Goal: Find specific page/section: Find specific page/section

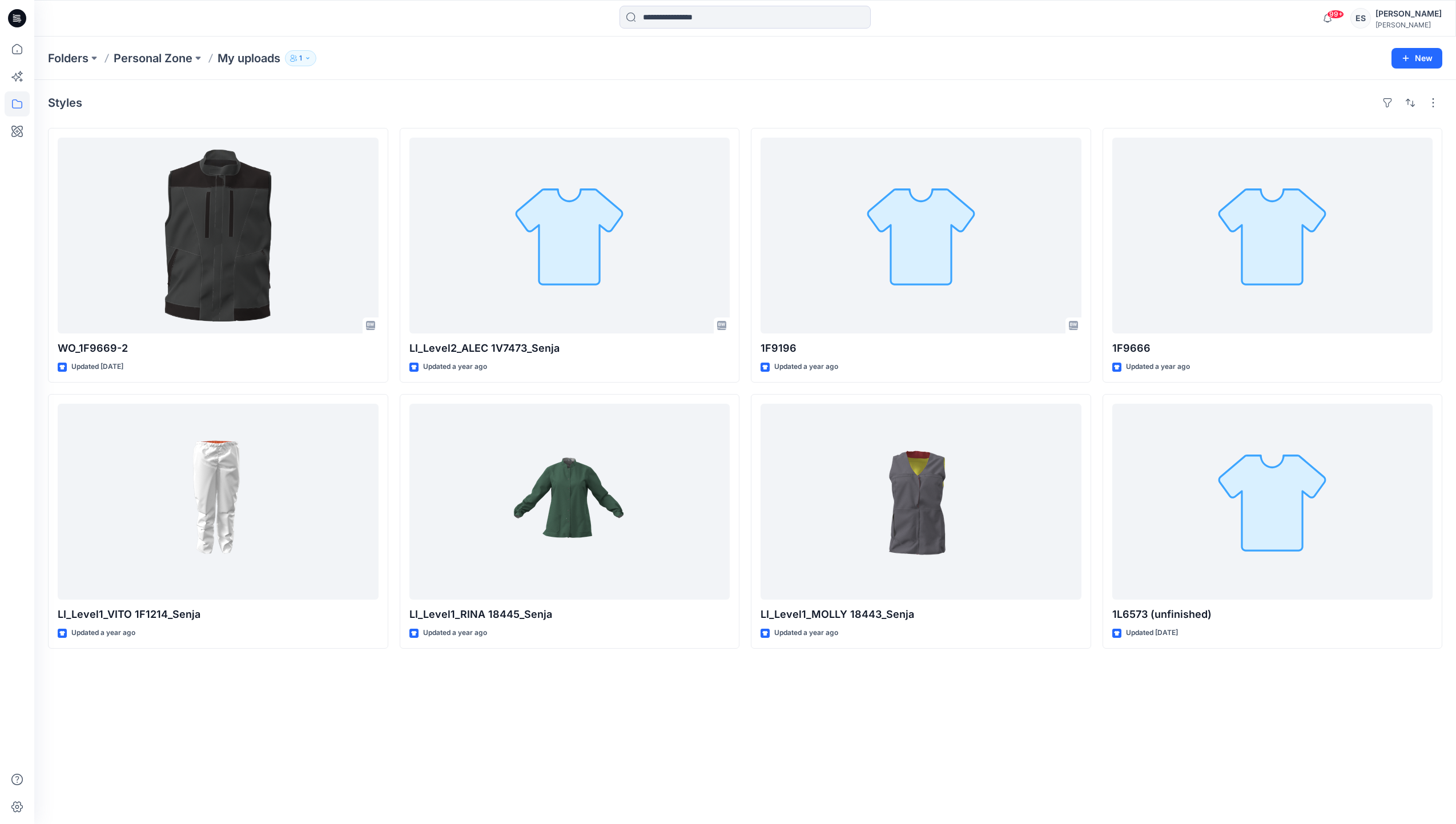
click at [736, 4] on div "99+ Notifications Your style 1G2233 Sampling has been updated with 1G2233-6 ver…" at bounding box center [745, 18] width 1422 height 36
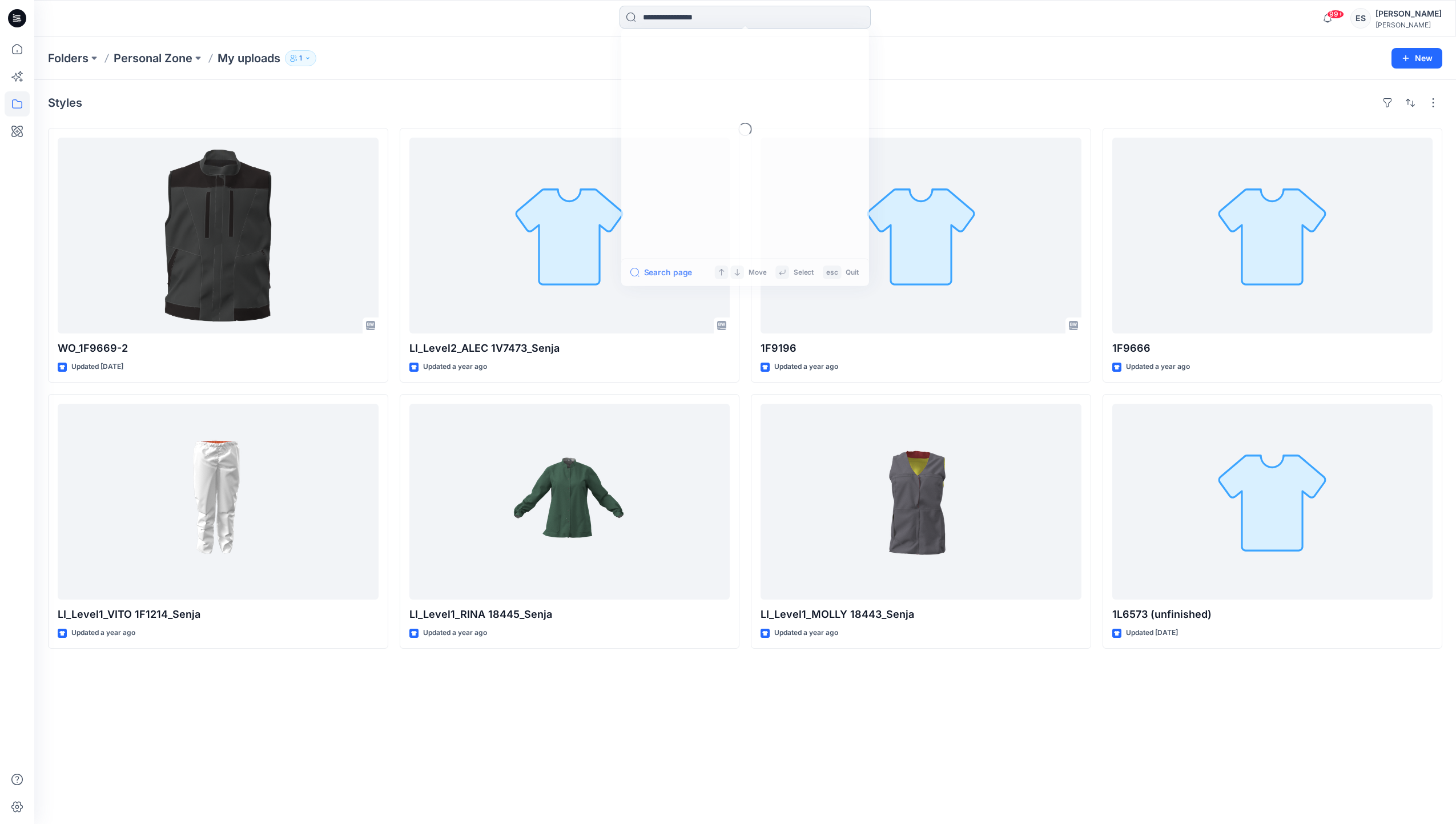
click at [736, 11] on input at bounding box center [745, 17] width 252 height 23
click at [741, 96] on link "1G2230" at bounding box center [745, 105] width 247 height 21
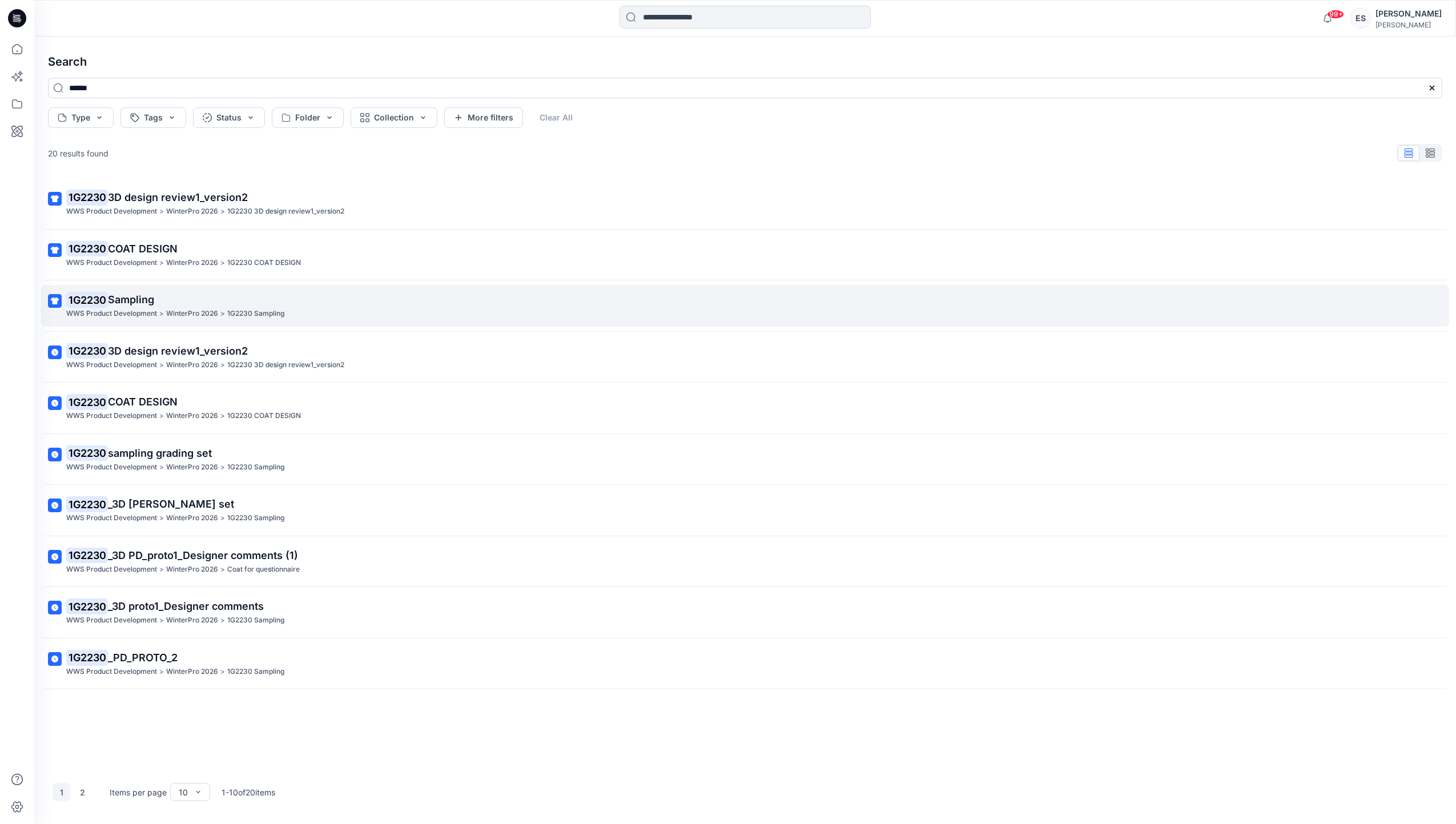
click at [275, 303] on p "1G2230 Sampling" at bounding box center [744, 300] width 1356 height 16
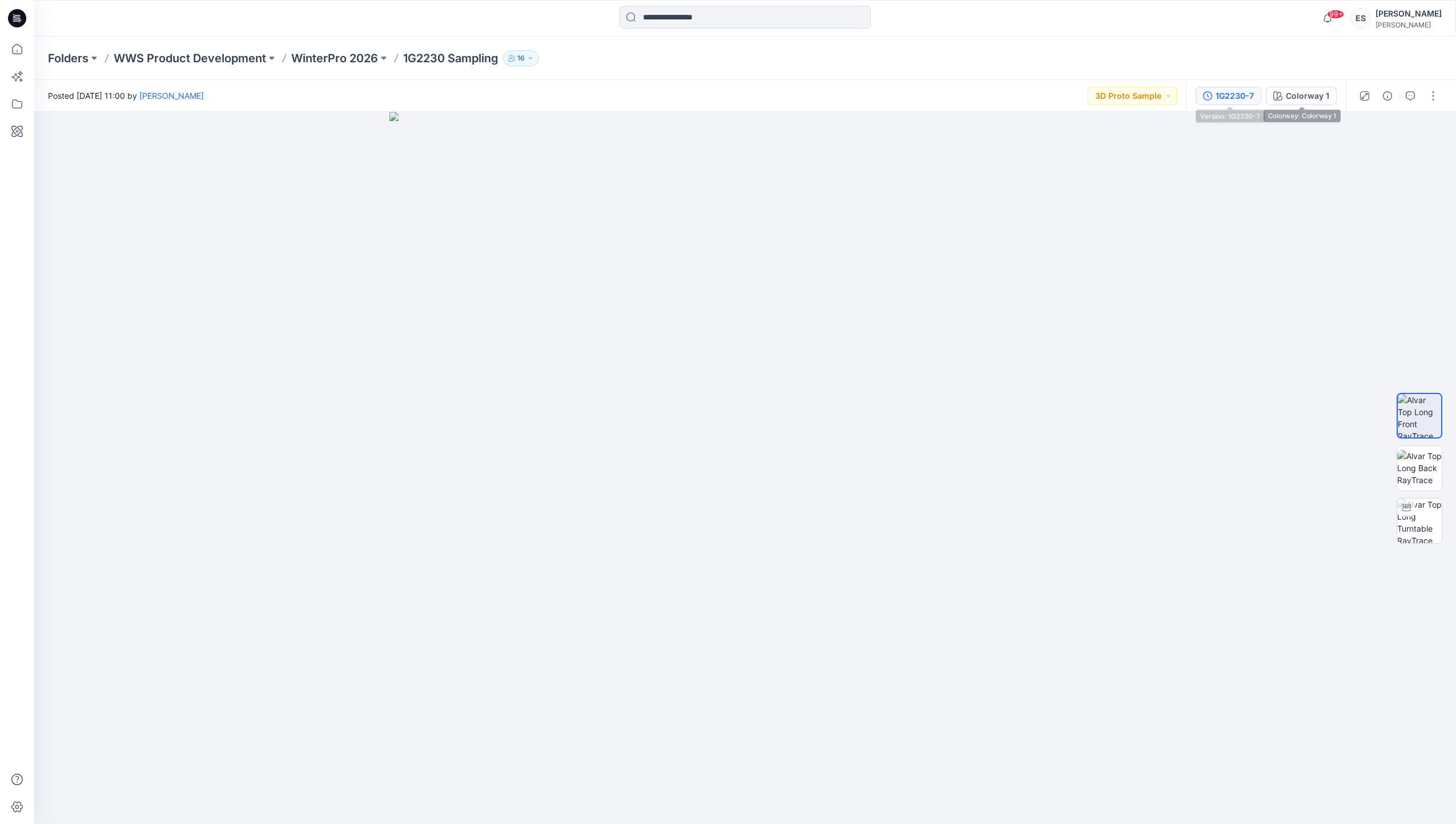
click at [1235, 93] on div "1G2230-7" at bounding box center [1235, 96] width 38 height 13
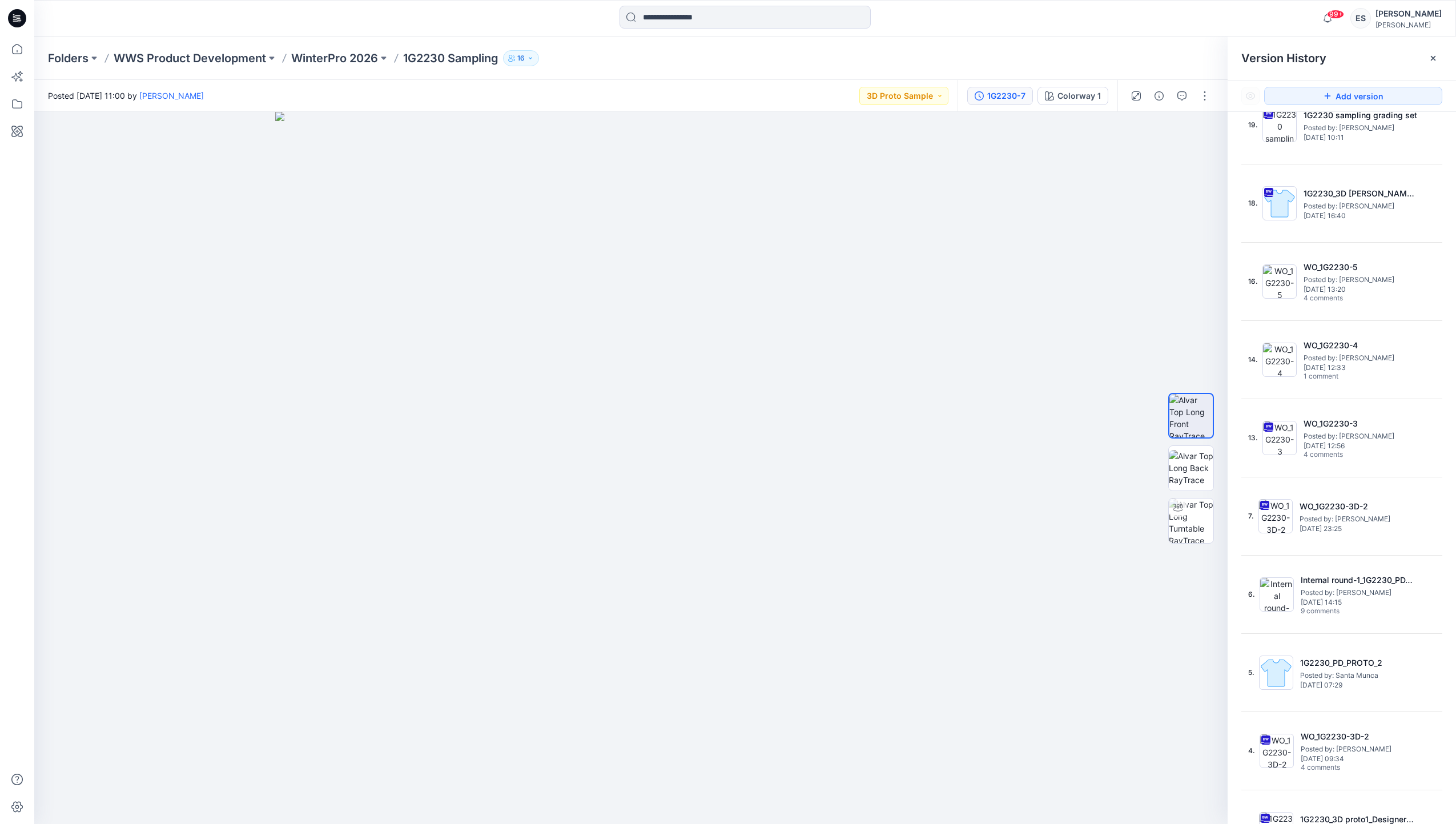
scroll to position [377, 0]
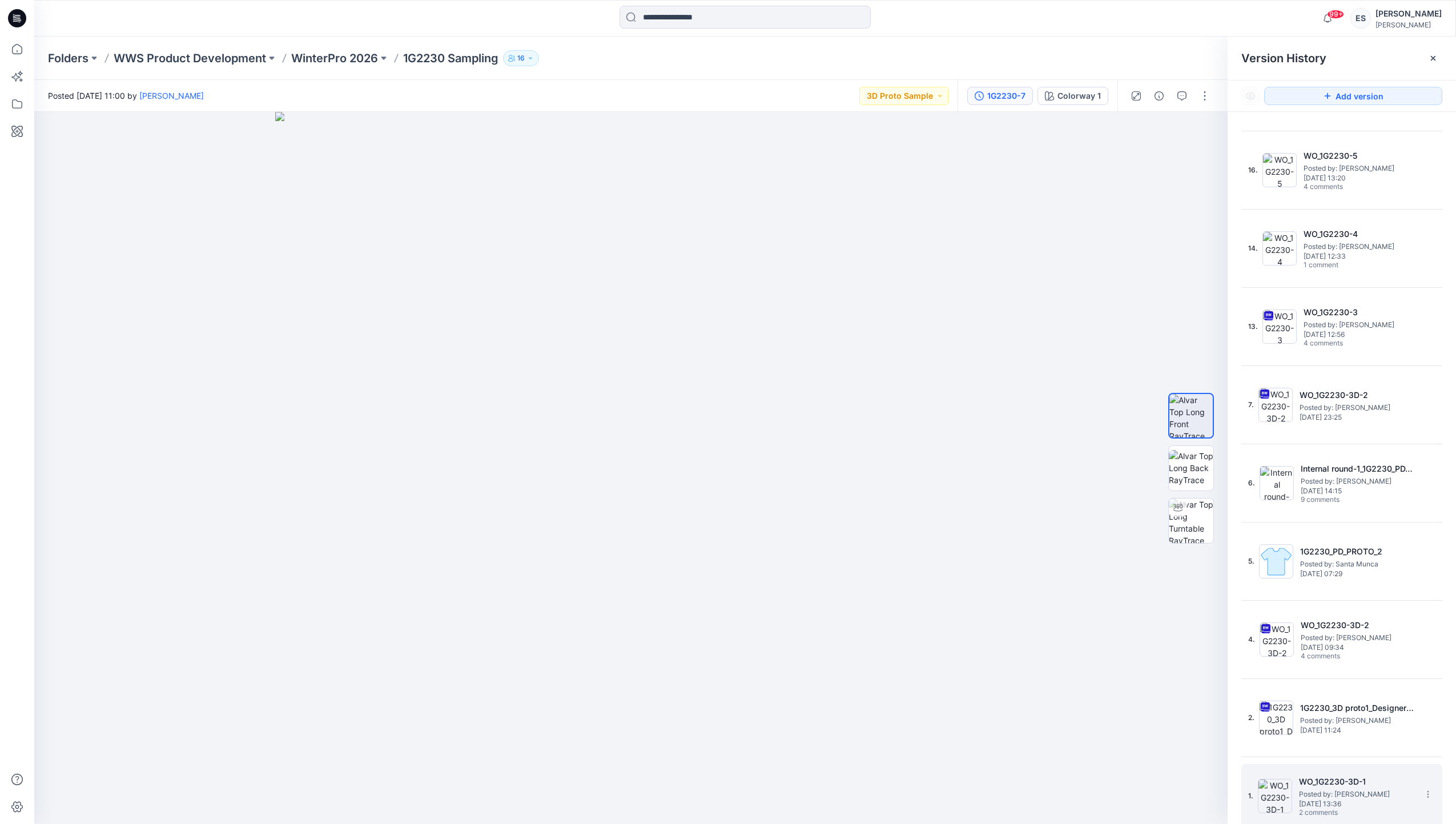
click at [1337, 798] on span "Posted by: [PERSON_NAME]" at bounding box center [1356, 794] width 115 height 11
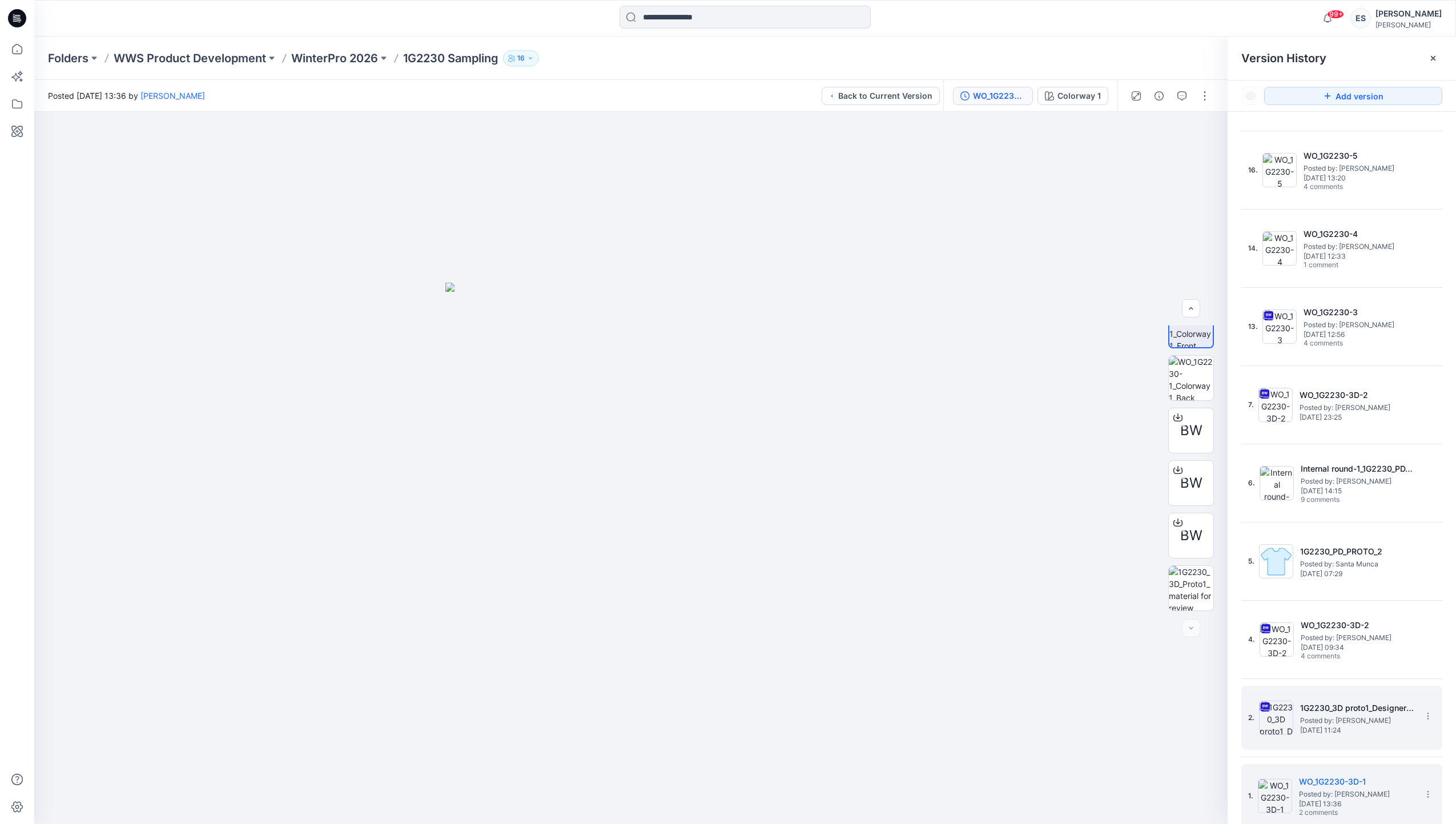
click at [1331, 708] on h5 "1G2230_3D proto1_Designer comments" at bounding box center [1357, 708] width 115 height 14
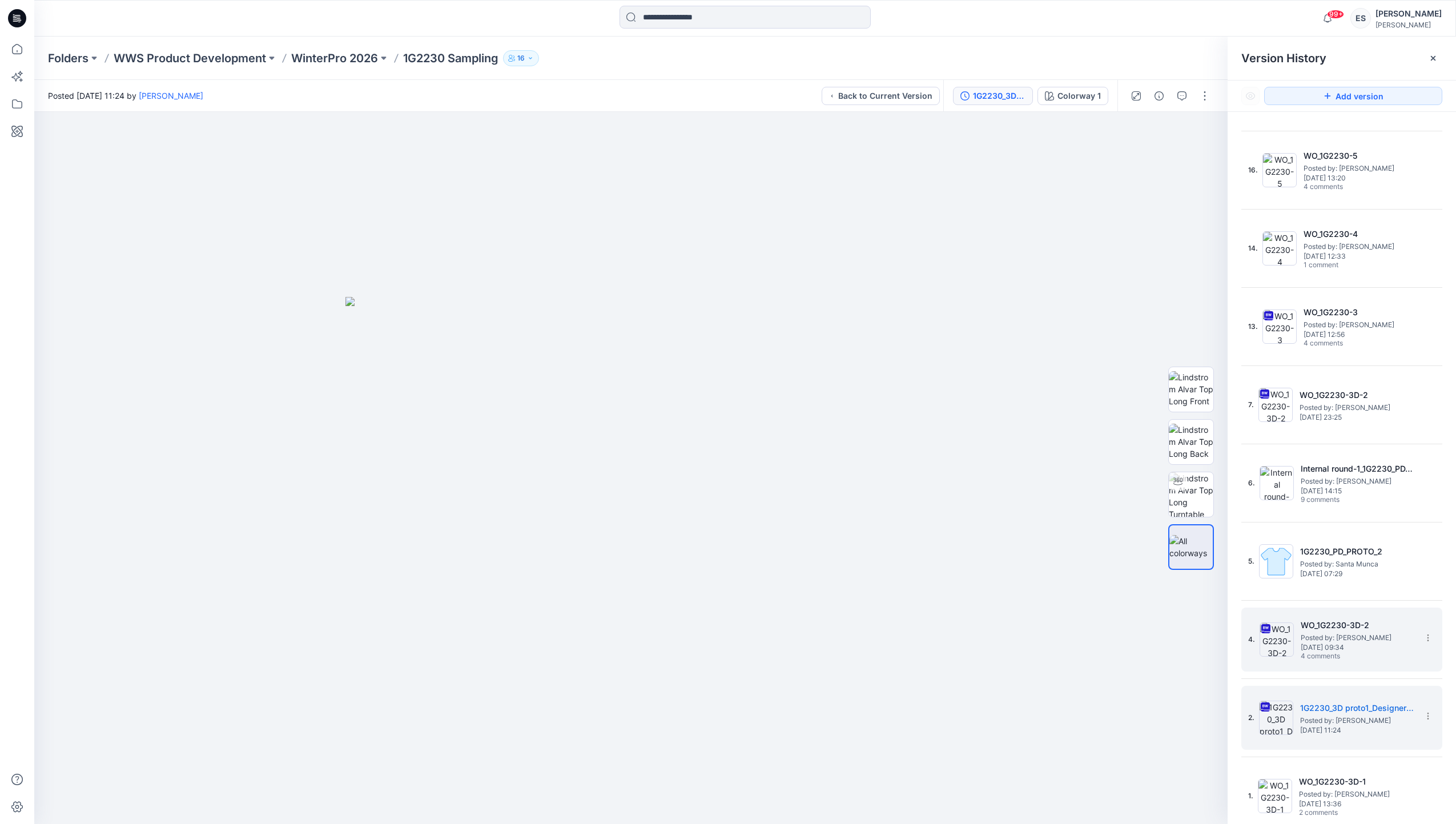
click at [1313, 632] on span "Posted by: [PERSON_NAME]" at bounding box center [1358, 638] width 115 height 11
